Goal: Register for event/course

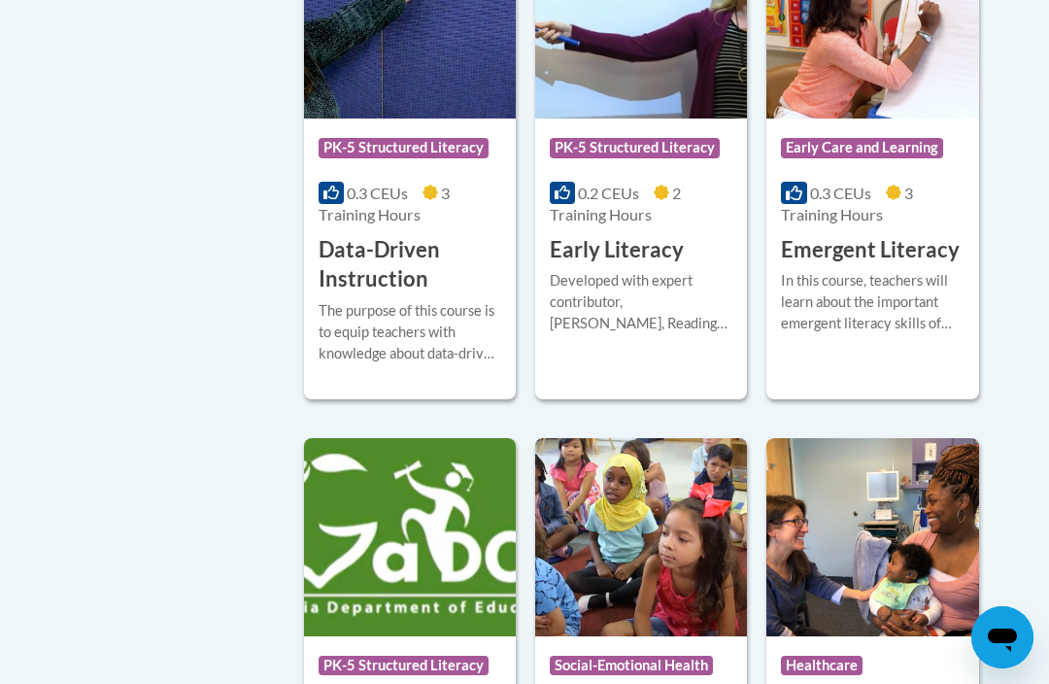
scroll to position [2509, 0]
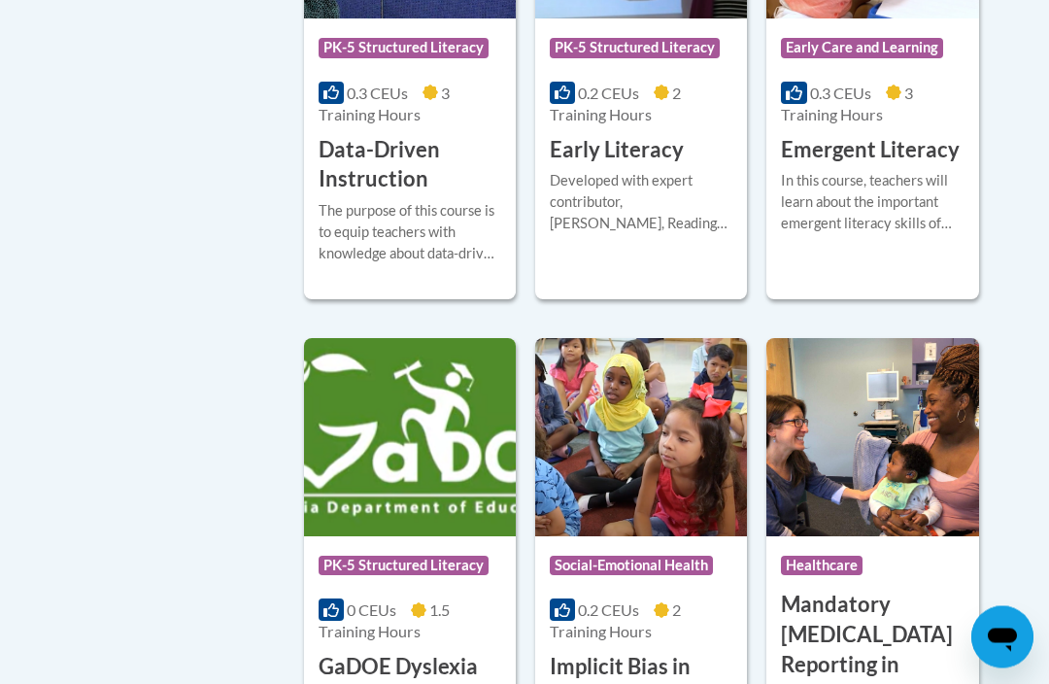
click at [415, 178] on h3 "Data-Driven Instruction" at bounding box center [410, 166] width 183 height 60
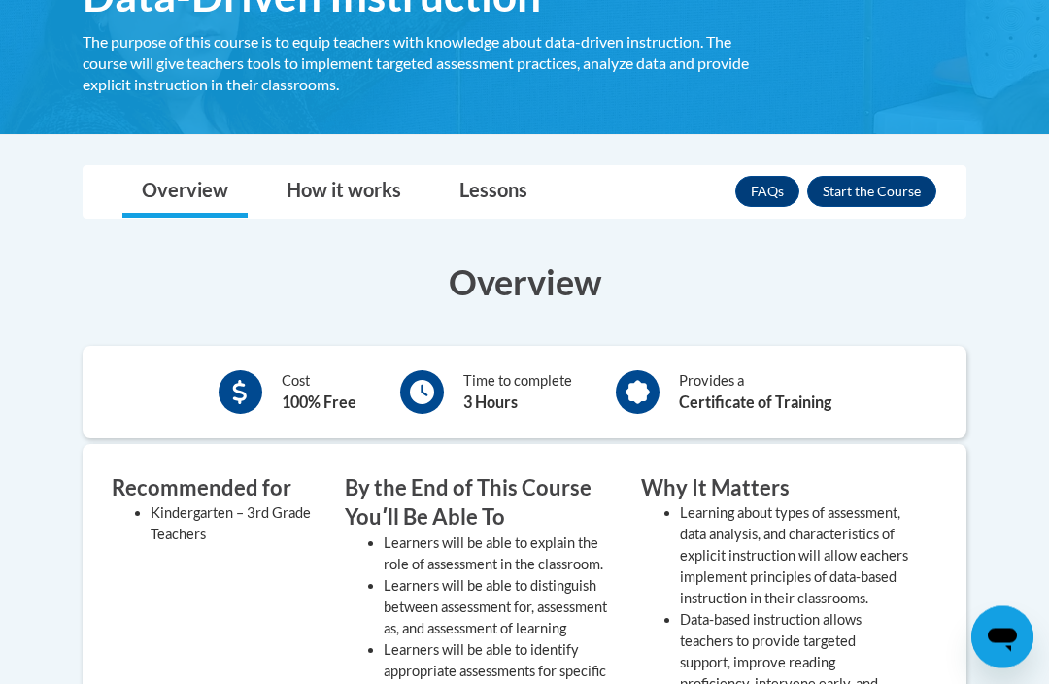
scroll to position [380, 0]
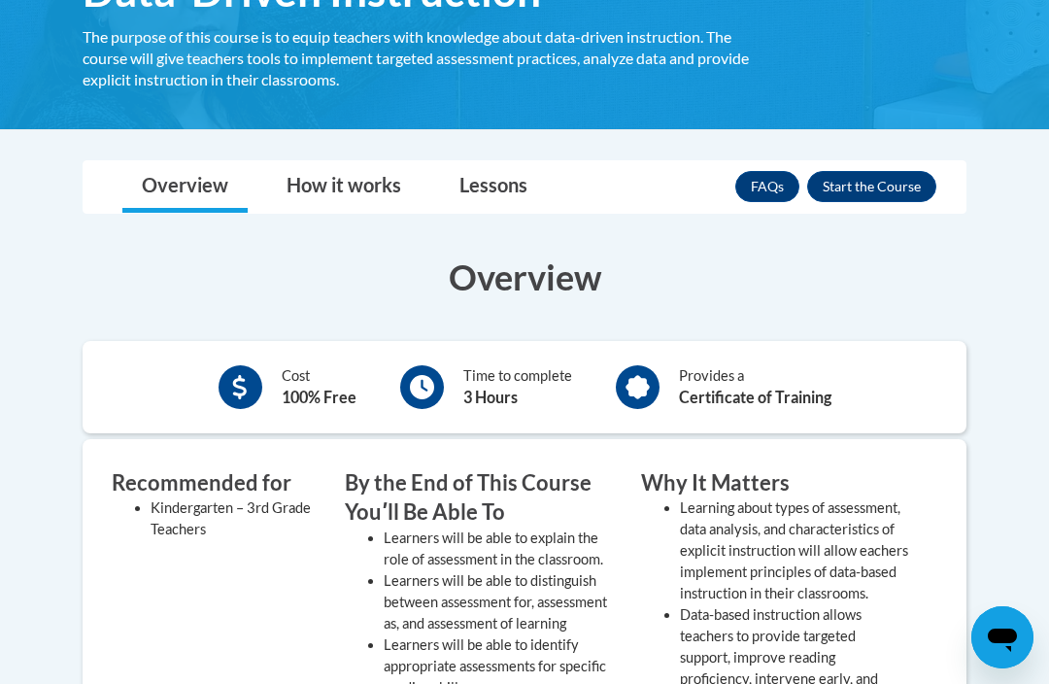
click at [876, 199] on button "Enroll" at bounding box center [871, 186] width 129 height 31
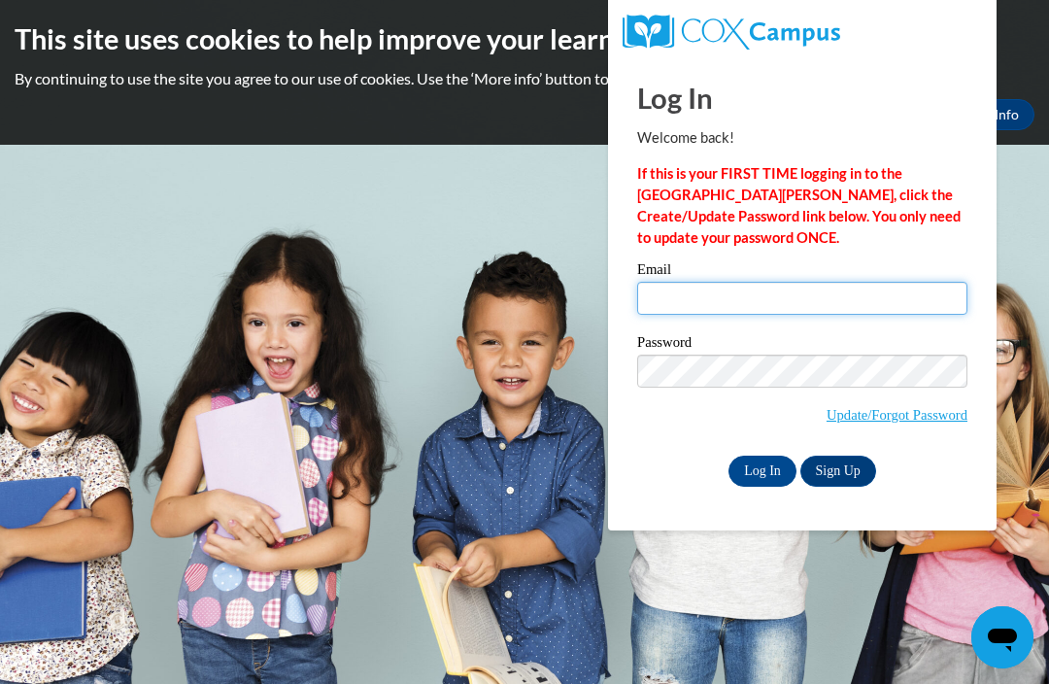
type input "brandyl@bdlc.org"
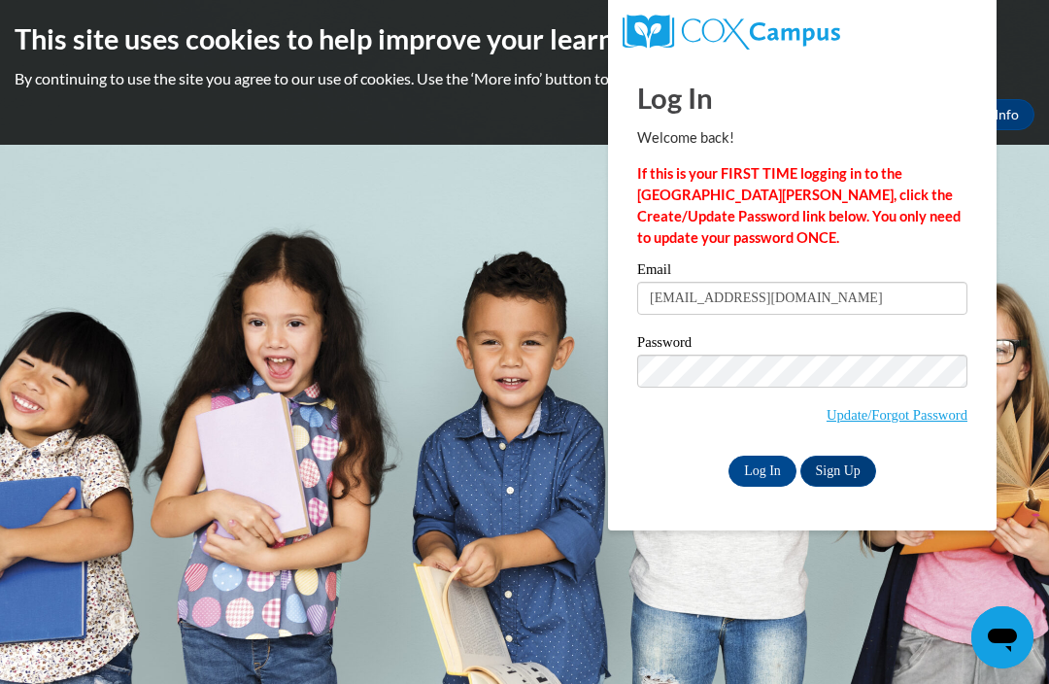
click at [762, 469] on input "Log In" at bounding box center [762, 470] width 68 height 31
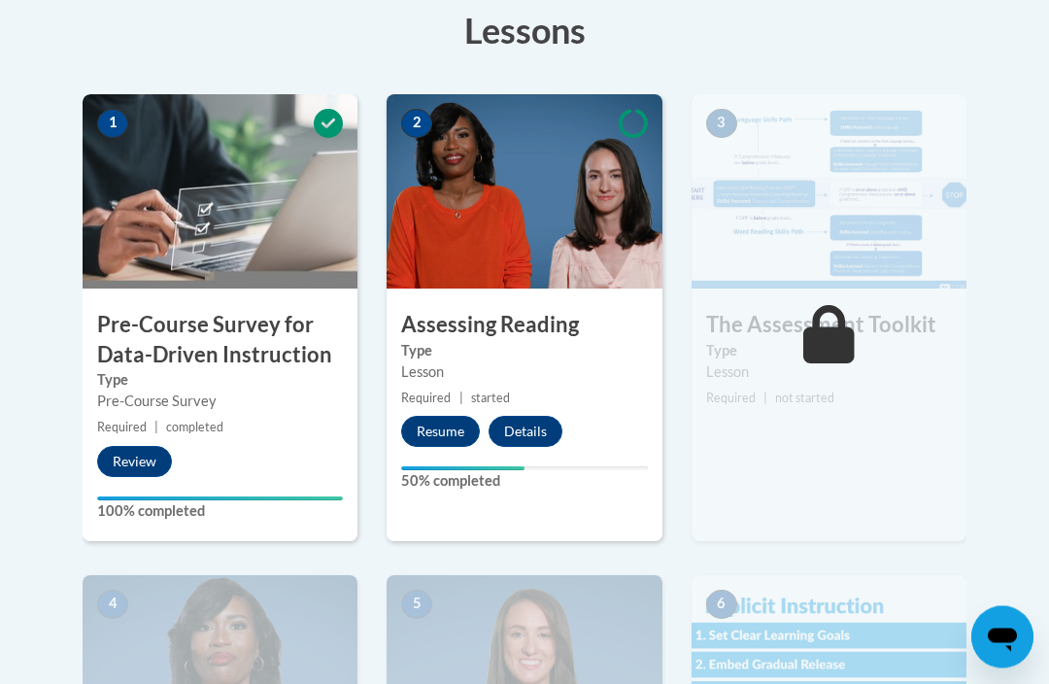
scroll to position [558, 0]
click at [422, 427] on button "Resume" at bounding box center [440, 431] width 79 height 31
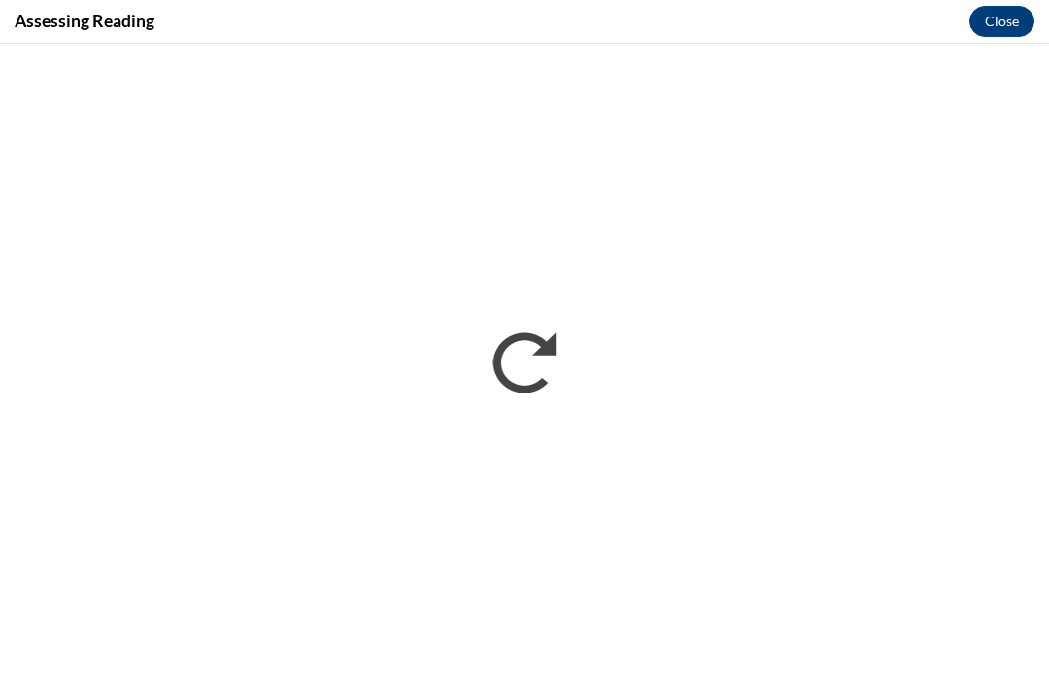
scroll to position [557, 0]
click at [1022, 25] on button "Close" at bounding box center [1001, 21] width 65 height 31
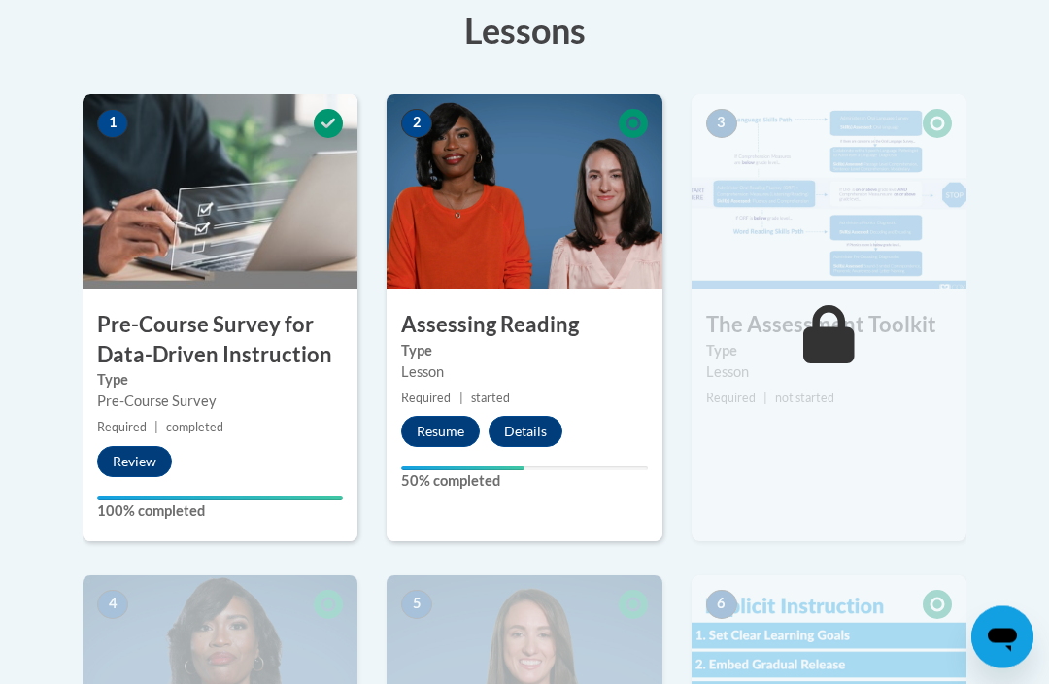
scroll to position [558, 0]
click at [474, 418] on button "Resume" at bounding box center [440, 431] width 79 height 31
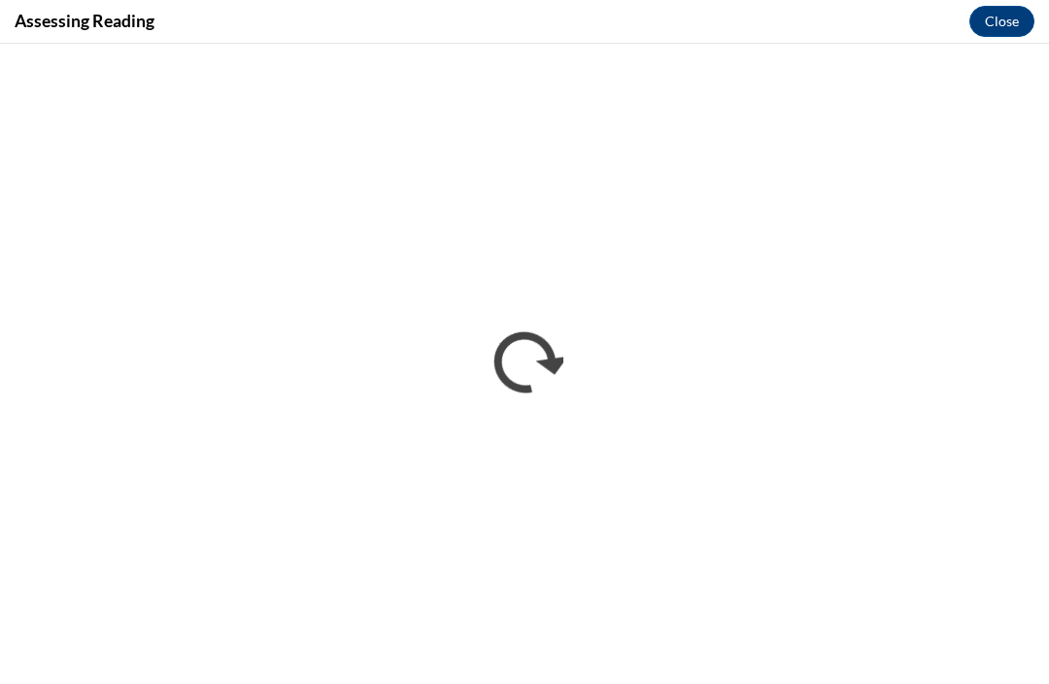
scroll to position [187, 0]
